Goal: Information Seeking & Learning: Learn about a topic

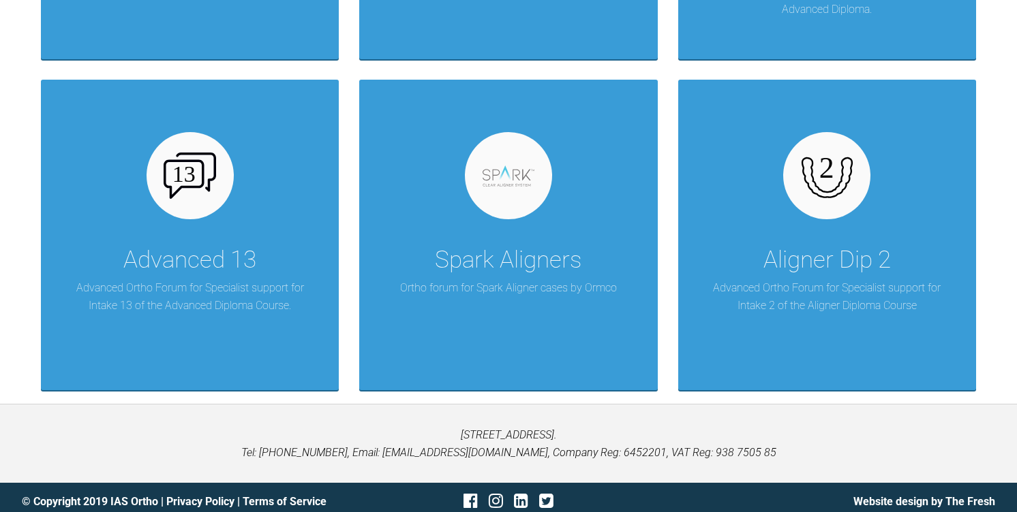
scroll to position [3218, 0]
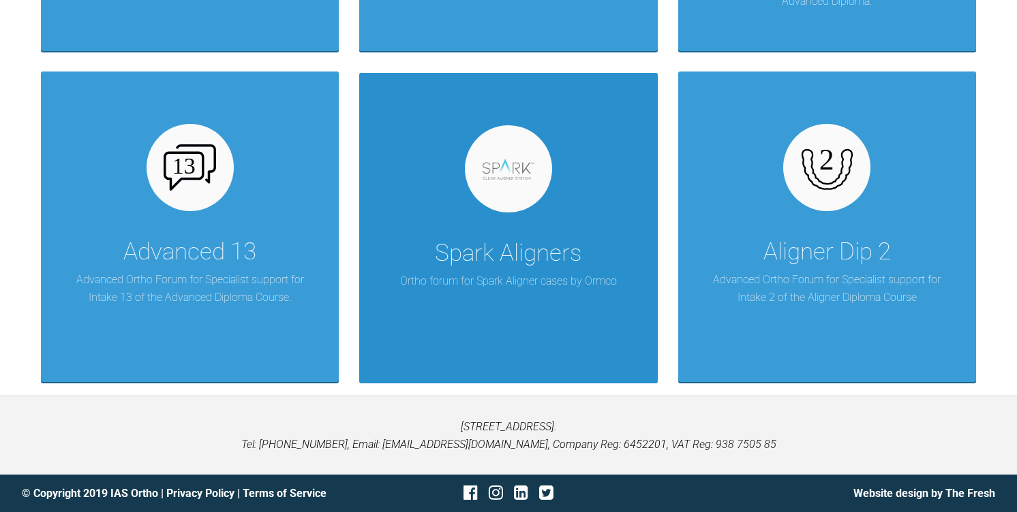
click at [551, 213] on div "Spark Aligners Ortho forum for Spark Aligner cases by Ormco" at bounding box center [508, 228] width 298 height 311
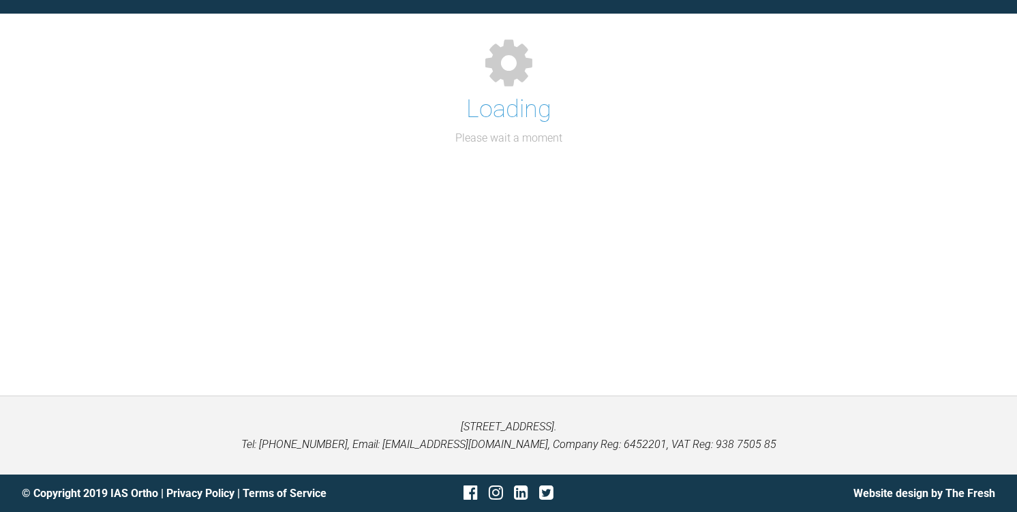
scroll to position [202, 0]
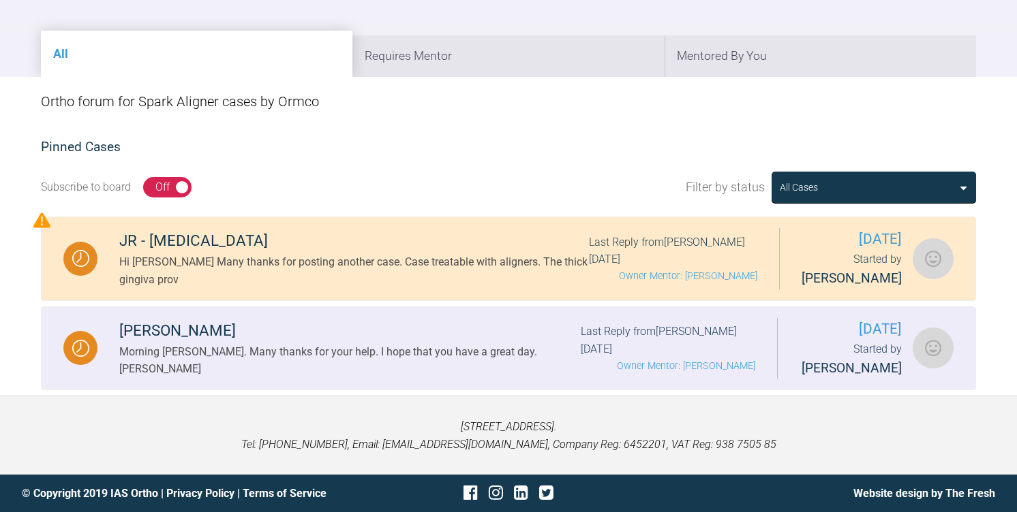
click at [380, 330] on div "Julie Odie" at bounding box center [349, 331] width 461 height 25
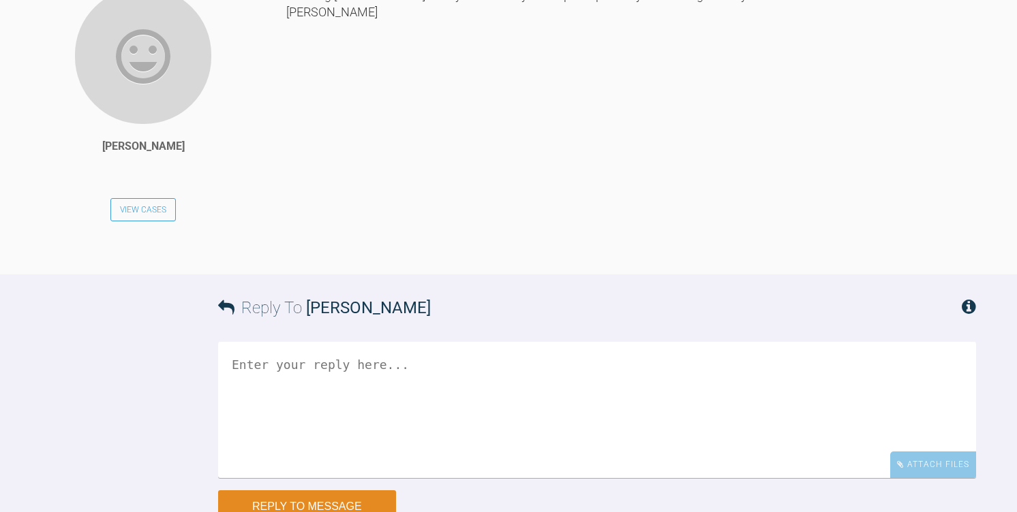
scroll to position [4646, 0]
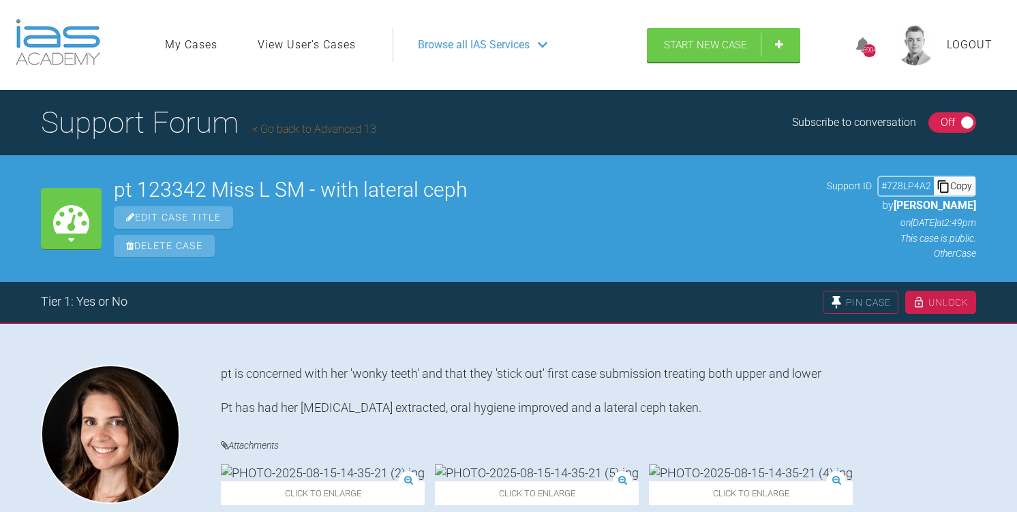
click at [319, 128] on link "Go back to Advanced 13" at bounding box center [314, 129] width 124 height 13
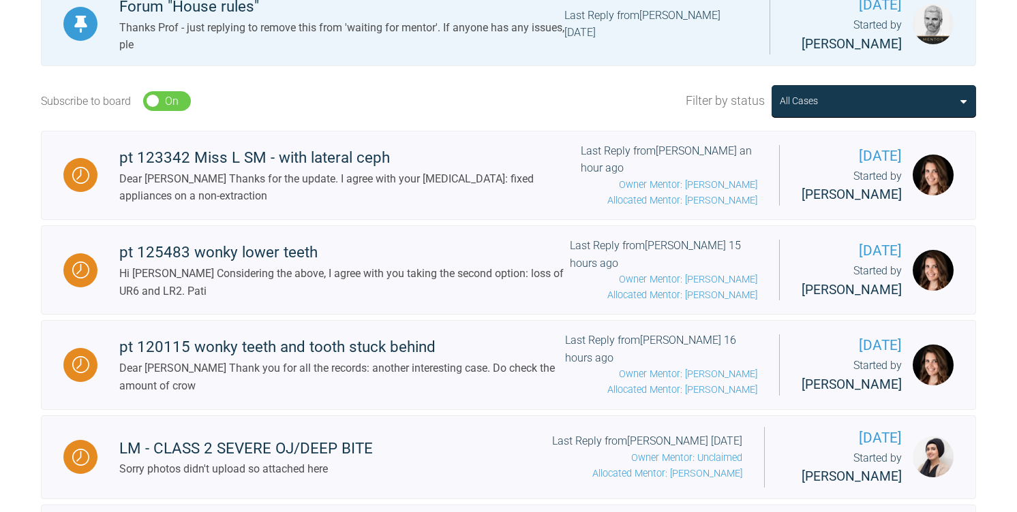
scroll to position [423, 0]
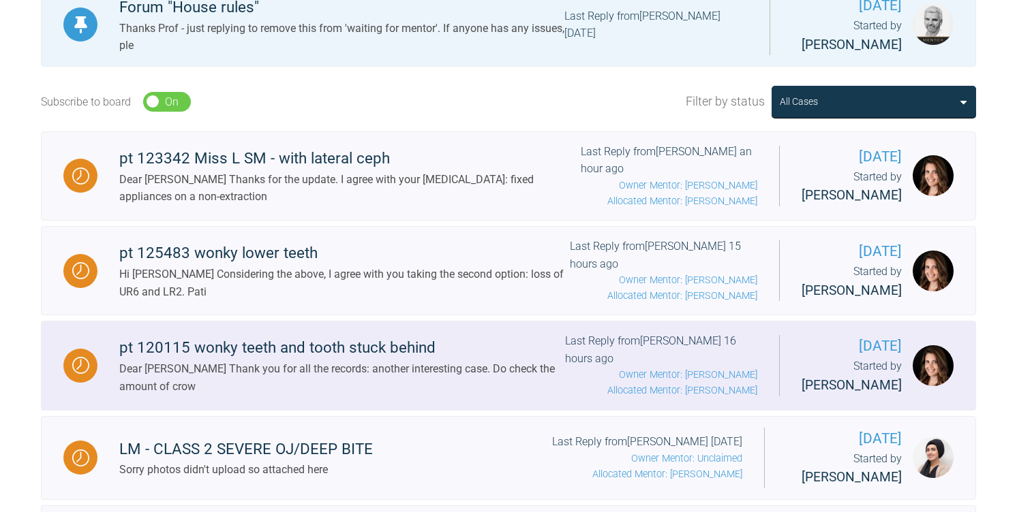
click at [386, 350] on div "pt 120115 wonky teeth and tooth stuck behind" at bounding box center [342, 348] width 446 height 25
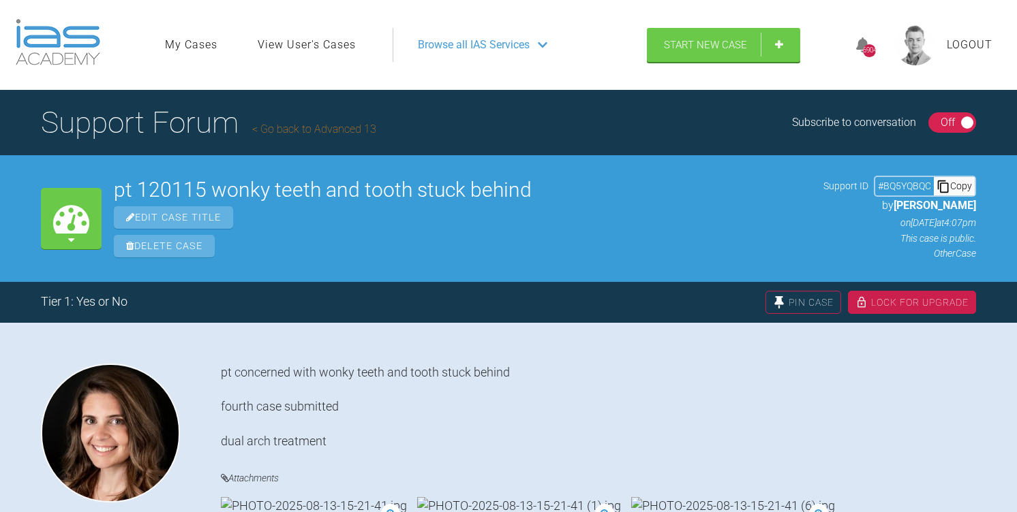
click at [288, 137] on h1 "Support Forum Go back to Advanced 13" at bounding box center [208, 123] width 335 height 48
click at [313, 127] on link "Go back to Advanced 13" at bounding box center [314, 129] width 124 height 13
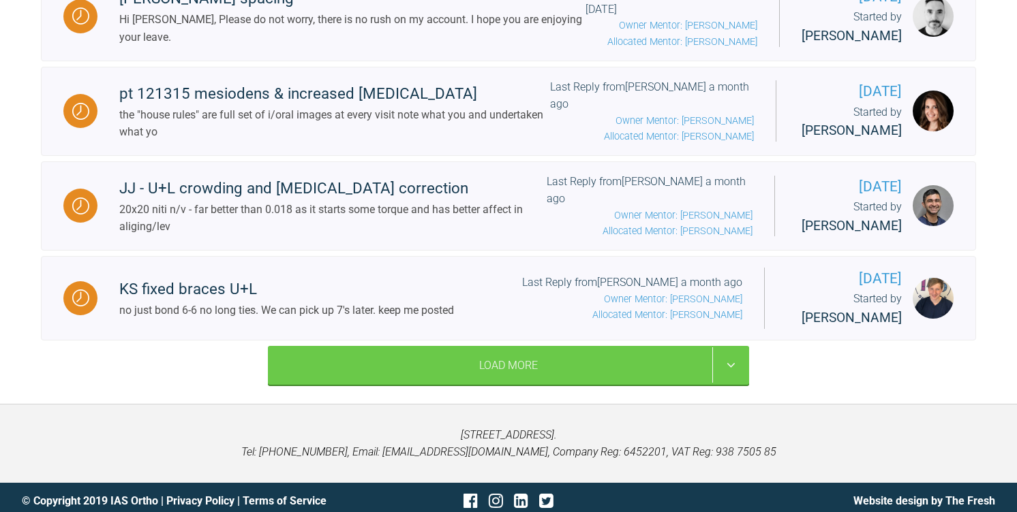
scroll to position [1960, 0]
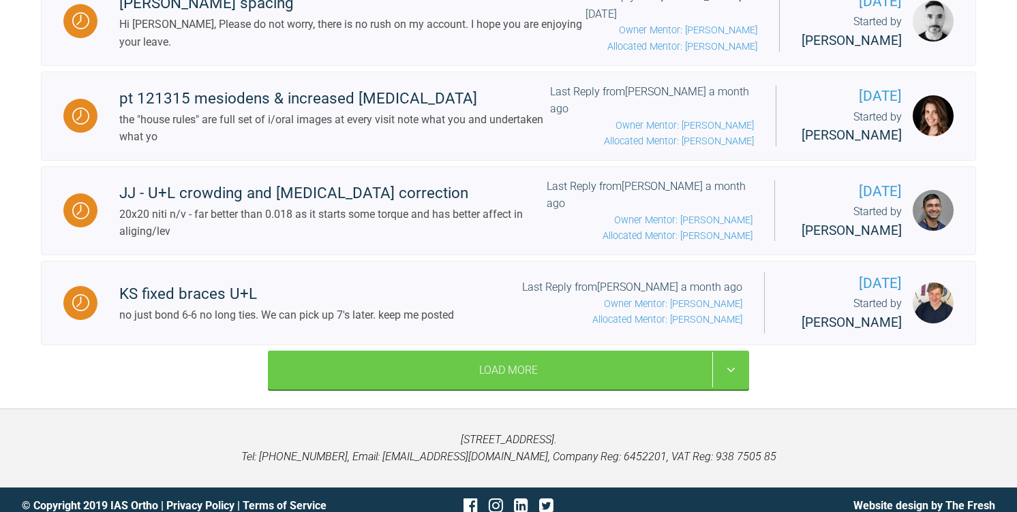
click at [364, 390] on div "Load More" at bounding box center [508, 371] width 481 height 40
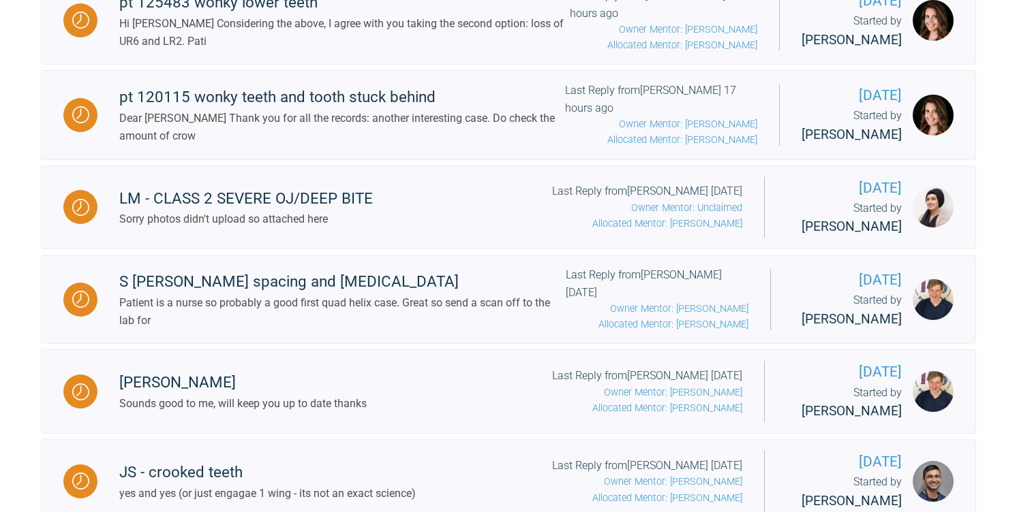
scroll to position [684, 0]
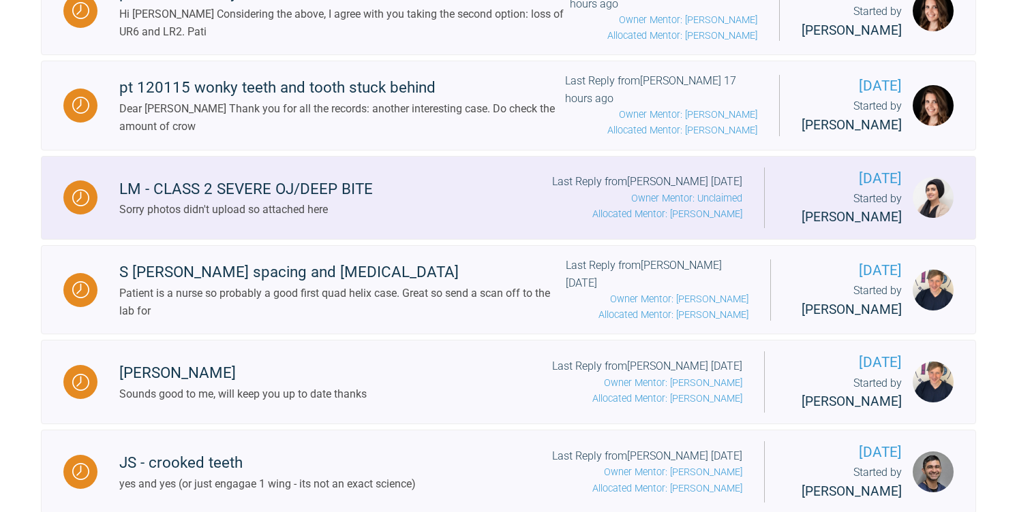
click at [436, 197] on div "LM - CLASS 2 SEVERE OJ/DEEP BITE Sorry photos didn't upload so attached here La…" at bounding box center [430, 197] width 666 height 49
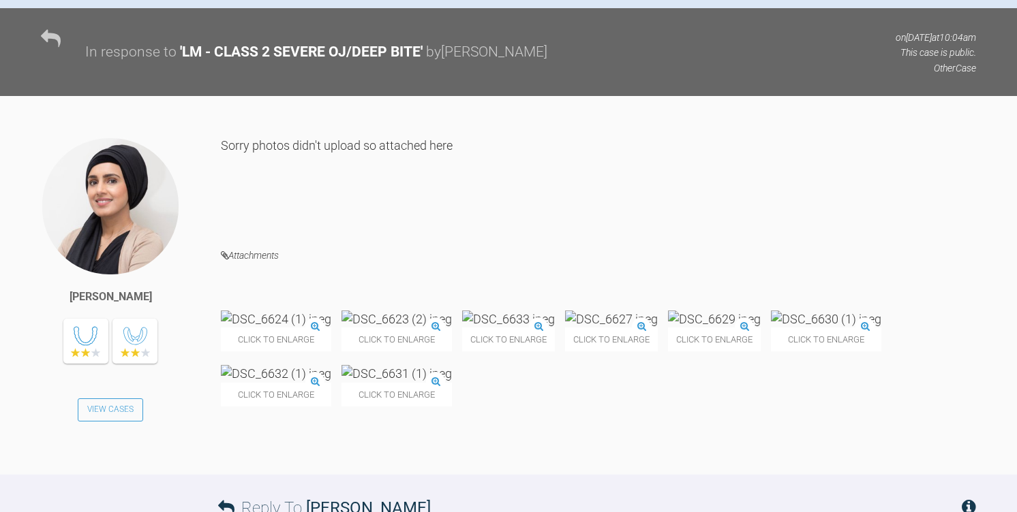
scroll to position [1100, 0]
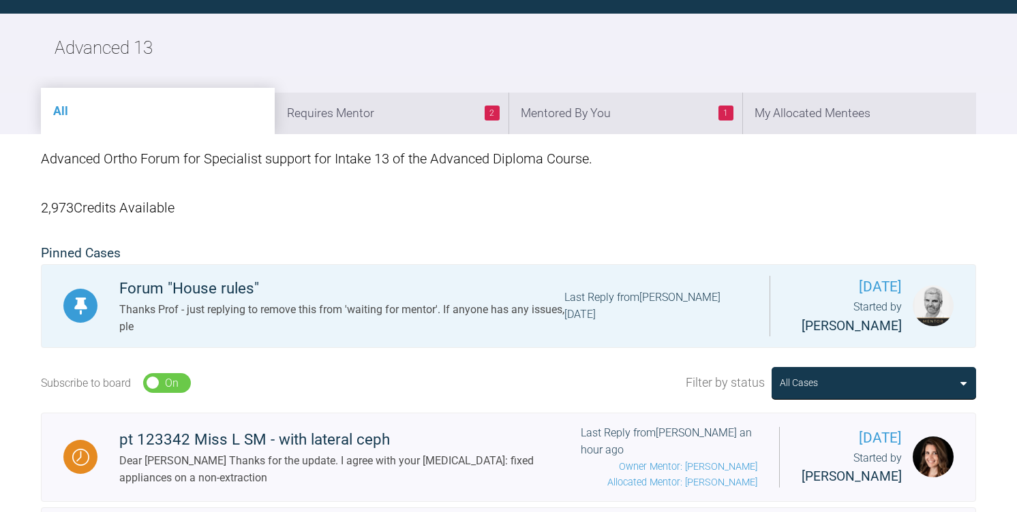
scroll to position [1100, 0]
